Goal: Communication & Community: Share content

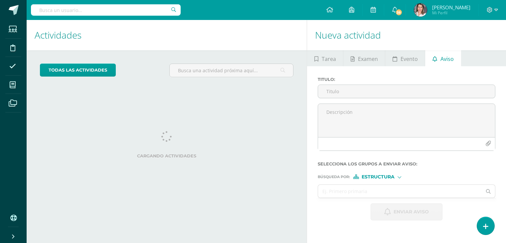
click at [340, 95] on input "Titulo :" at bounding box center [406, 91] width 177 height 13
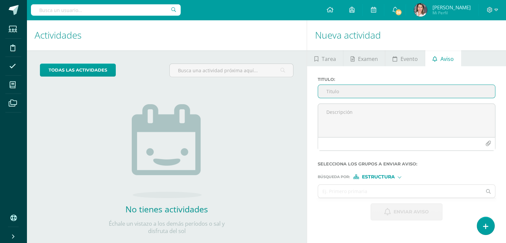
click at [332, 89] on input "Titulo :" at bounding box center [406, 91] width 177 height 13
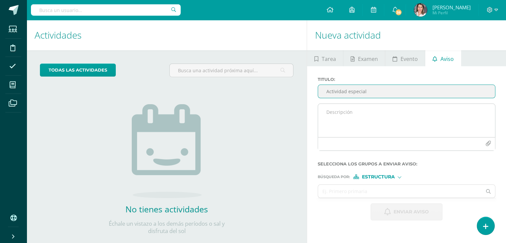
type input "Actividad especial"
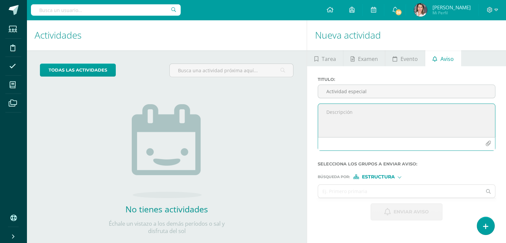
click at [332, 107] on textarea at bounding box center [406, 120] width 177 height 33
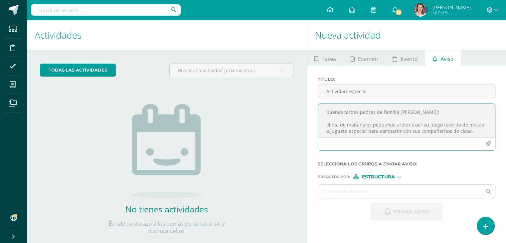
click at [328, 124] on textarea "Buenas tardes padres de familia [PERSON_NAME]: el dia de mañanalos pequeños urd…" at bounding box center [406, 120] width 177 height 33
drag, startPoint x: 363, startPoint y: 124, endPoint x: 368, endPoint y: 122, distance: 5.1
click at [364, 123] on textarea "Buenas tardes padres de familia [PERSON_NAME]: El dia de mañanalos pequeños urd…" at bounding box center [406, 120] width 177 height 33
click at [400, 124] on textarea "Buenas tardes padres de familia [PERSON_NAME]: El dia de [DATE] los pequeños ur…" at bounding box center [406, 120] width 177 height 33
click at [403, 124] on textarea "Buenas tardes padres de familia [PERSON_NAME]: El dia de [DATE] los pequeños pu…" at bounding box center [406, 120] width 177 height 33
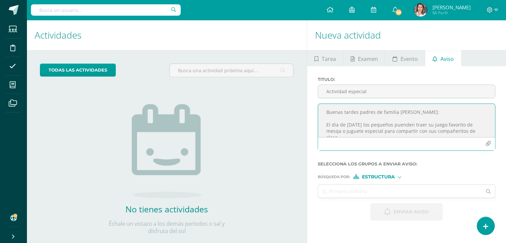
click at [403, 124] on textarea "Buenas tardes padres de familia [PERSON_NAME]: El dia de [DATE] los pequeños pu…" at bounding box center [406, 120] width 177 height 33
click at [336, 130] on textarea "Buenas tardes padres de familia [PERSON_NAME]: El dia de [DATE] los pequeños pu…" at bounding box center [406, 120] width 177 height 33
click at [336, 123] on textarea "Buenas tardes padres de familia [PERSON_NAME]: El dia de [DATE] los pequeños pu…" at bounding box center [406, 120] width 177 height 33
click at [406, 124] on textarea "Buenas tardes padres de familia [PERSON_NAME]: El día de [DATE] los pequeños pu…" at bounding box center [406, 120] width 177 height 33
click at [471, 132] on textarea "Buenas tardes padres de familia [PERSON_NAME]: El día de [DATE] los pequeños pu…" at bounding box center [406, 120] width 177 height 33
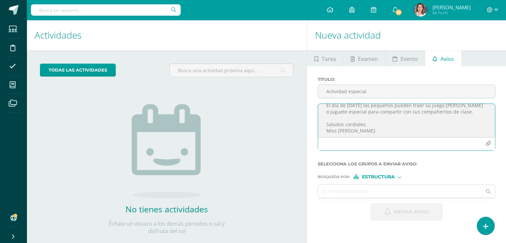
scroll to position [21, 0]
type textarea "Buenas tardes padres de familia [PERSON_NAME]: El día de [DATE] los pequeños pu…"
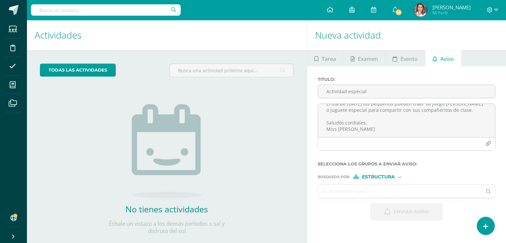
click at [487, 189] on icon at bounding box center [488, 191] width 5 height 5
click at [332, 191] on input "text" at bounding box center [400, 191] width 164 height 13
type input "kinder a"
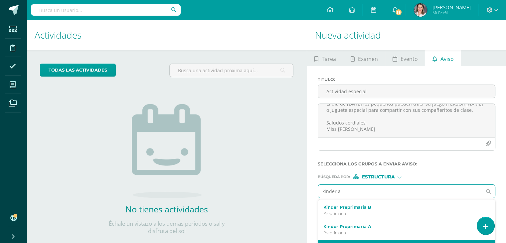
scroll to position [33, 0]
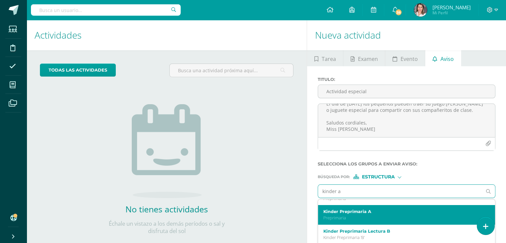
click at [353, 215] on p "Preprimaria" at bounding box center [403, 218] width 159 height 6
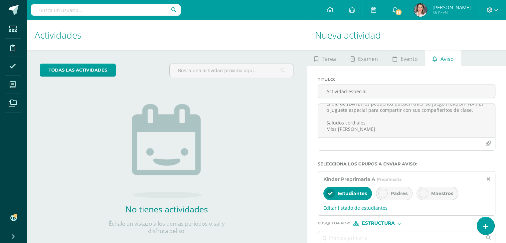
scroll to position [0, 0]
drag, startPoint x: 381, startPoint y: 191, endPoint x: 419, endPoint y: 191, distance: 38.0
click at [382, 191] on icon at bounding box center [383, 193] width 5 height 5
click at [422, 192] on icon at bounding box center [423, 193] width 5 height 5
click at [329, 236] on input "text" at bounding box center [400, 237] width 164 height 13
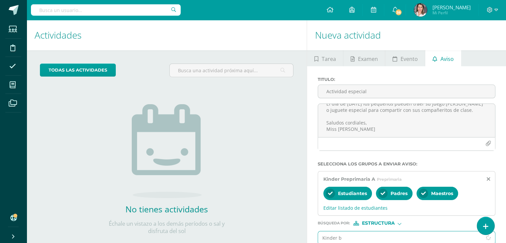
type input "Kinder b"
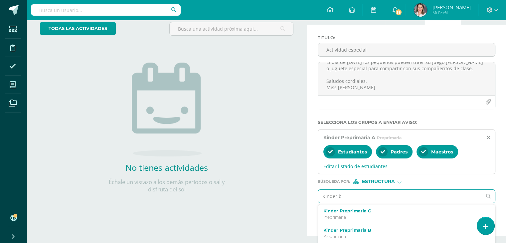
scroll to position [78, 0]
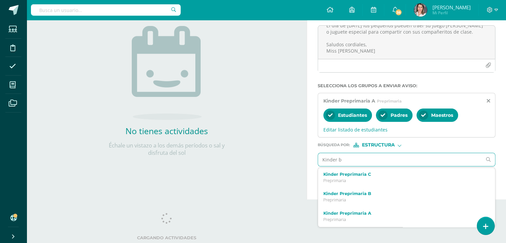
click at [354, 193] on label "Kinder Preprimaria B" at bounding box center [403, 193] width 159 height 5
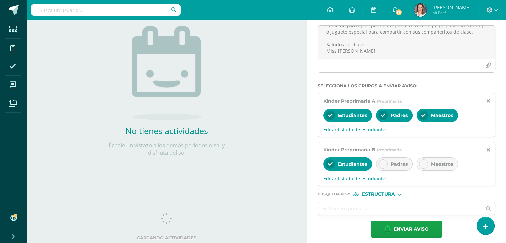
drag, startPoint x: 381, startPoint y: 164, endPoint x: 402, endPoint y: 165, distance: 21.7
click at [383, 163] on icon at bounding box center [383, 164] width 5 height 5
click at [422, 165] on icon at bounding box center [423, 164] width 5 height 5
drag, startPoint x: 332, startPoint y: 214, endPoint x: 333, endPoint y: 211, distance: 3.5
click at [332, 213] on input "text" at bounding box center [400, 208] width 164 height 13
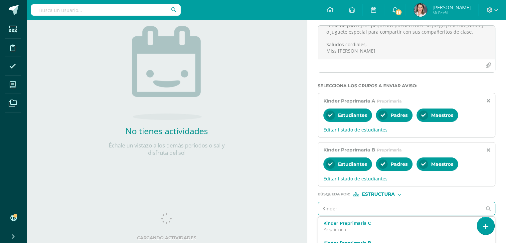
type input "Kinder c"
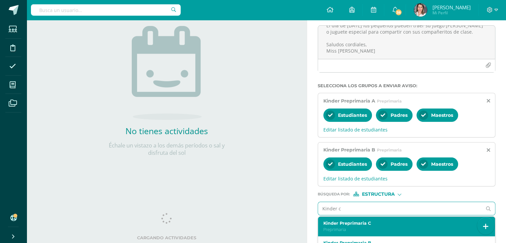
click at [337, 223] on label "Kinder Preprimaria C" at bounding box center [403, 223] width 159 height 5
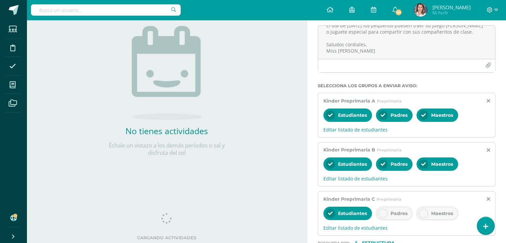
click at [382, 212] on icon at bounding box center [383, 213] width 5 height 5
click at [428, 213] on div "Maestros" at bounding box center [438, 213] width 42 height 13
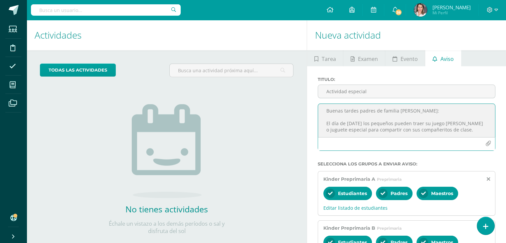
scroll to position [0, 0]
click at [392, 124] on textarea "Buenas tardes padres de familia [PERSON_NAME]: El día de [DATE] los pequeños pu…" at bounding box center [406, 120] width 177 height 33
type textarea "Buenas tardes padres de familia [PERSON_NAME]: El día de [DATE] los pequeños pu…"
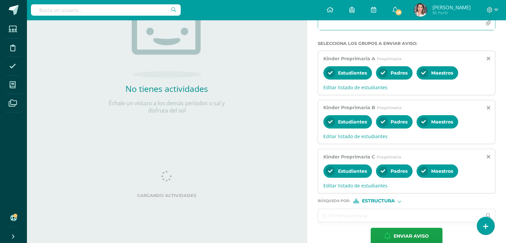
scroll to position [132, 0]
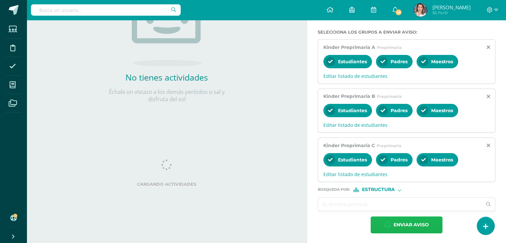
click at [415, 224] on span "Enviar aviso" at bounding box center [411, 225] width 35 height 16
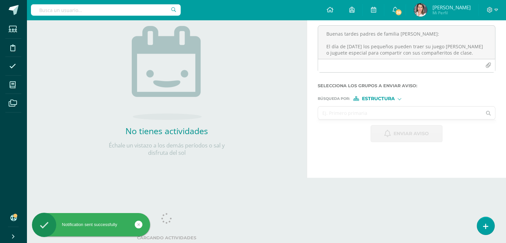
scroll to position [78, 0]
